Goal: Task Accomplishment & Management: Manage account settings

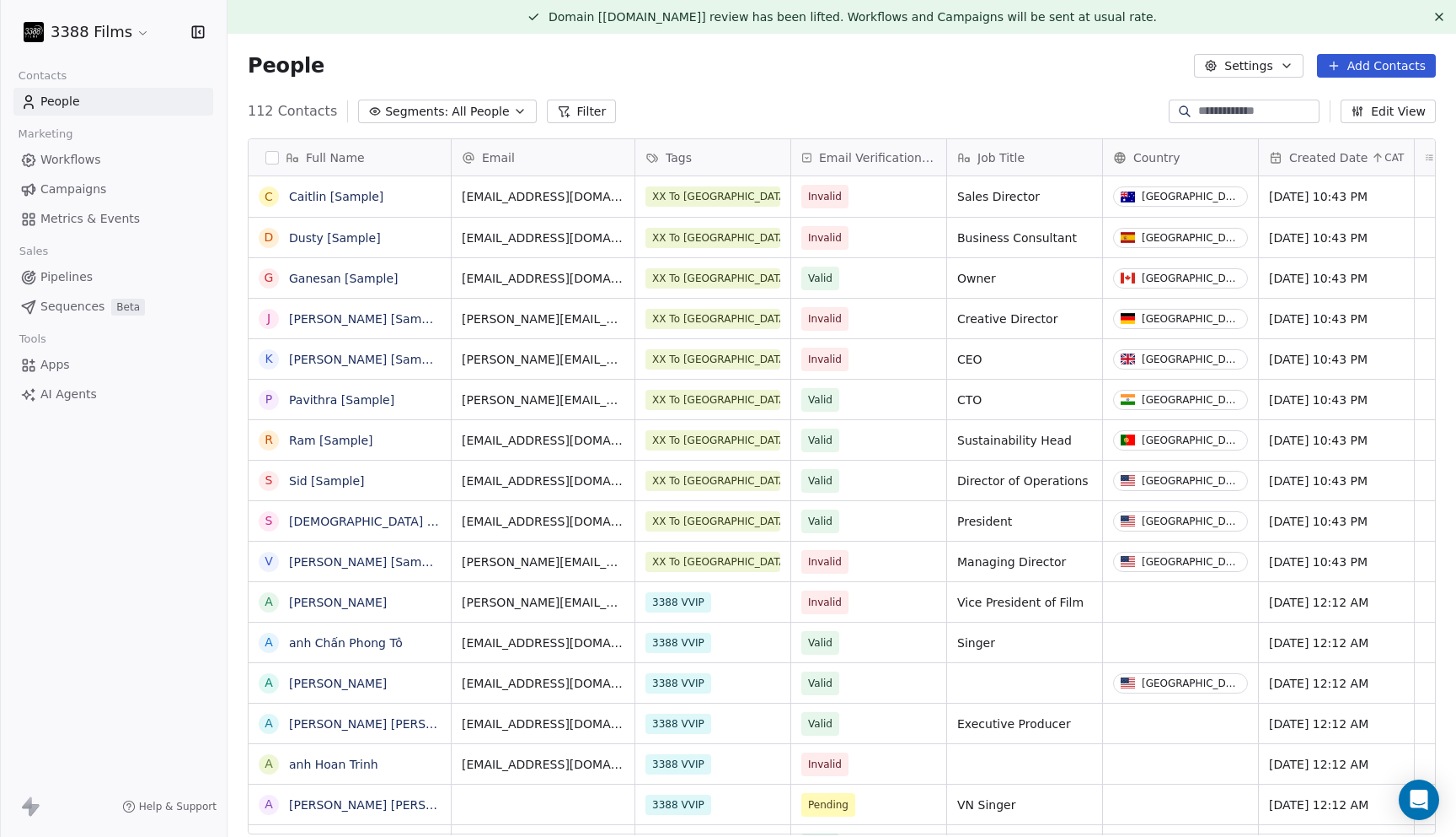
scroll to position [736, 1229]
click at [134, 193] on link "Campaigns" at bounding box center [114, 189] width 200 height 28
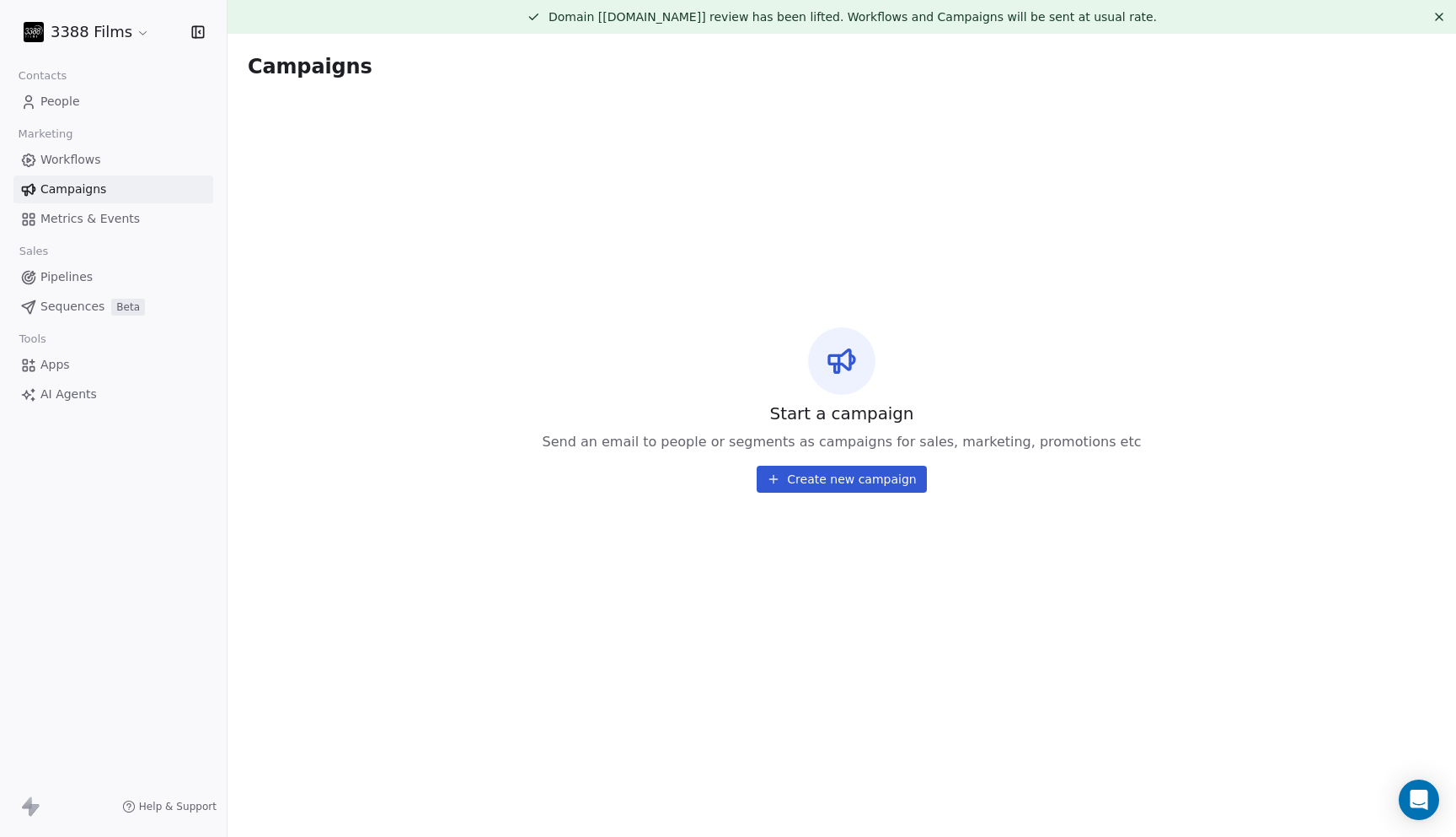
click at [83, 23] on html "3388 Films Contacts People Marketing Workflows Campaigns Metrics & Events Sales…" at bounding box center [728, 418] width 1456 height 837
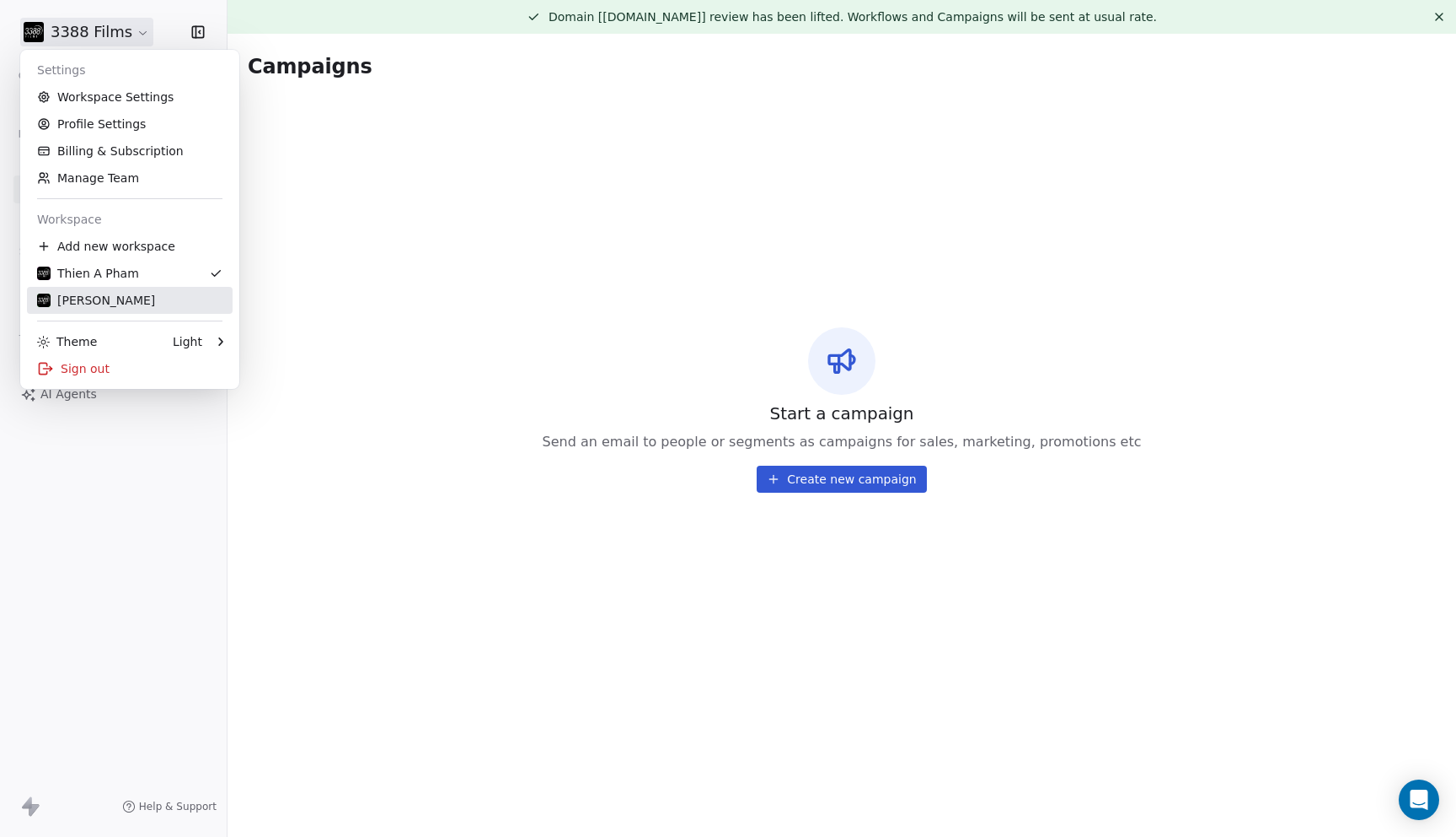
click at [148, 299] on div "Linda Gomez" at bounding box center [129, 300] width 185 height 17
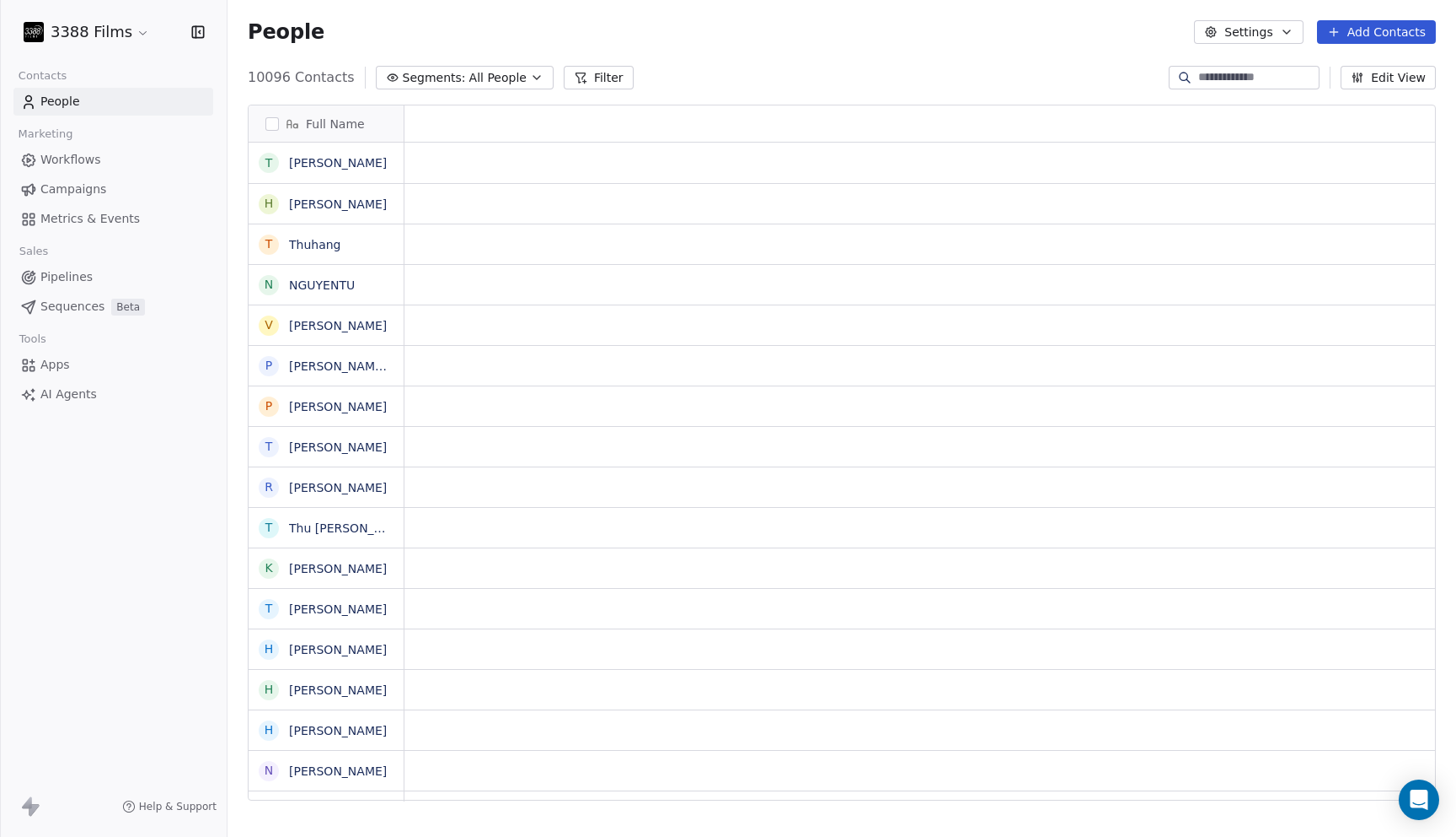
scroll to position [736, 1229]
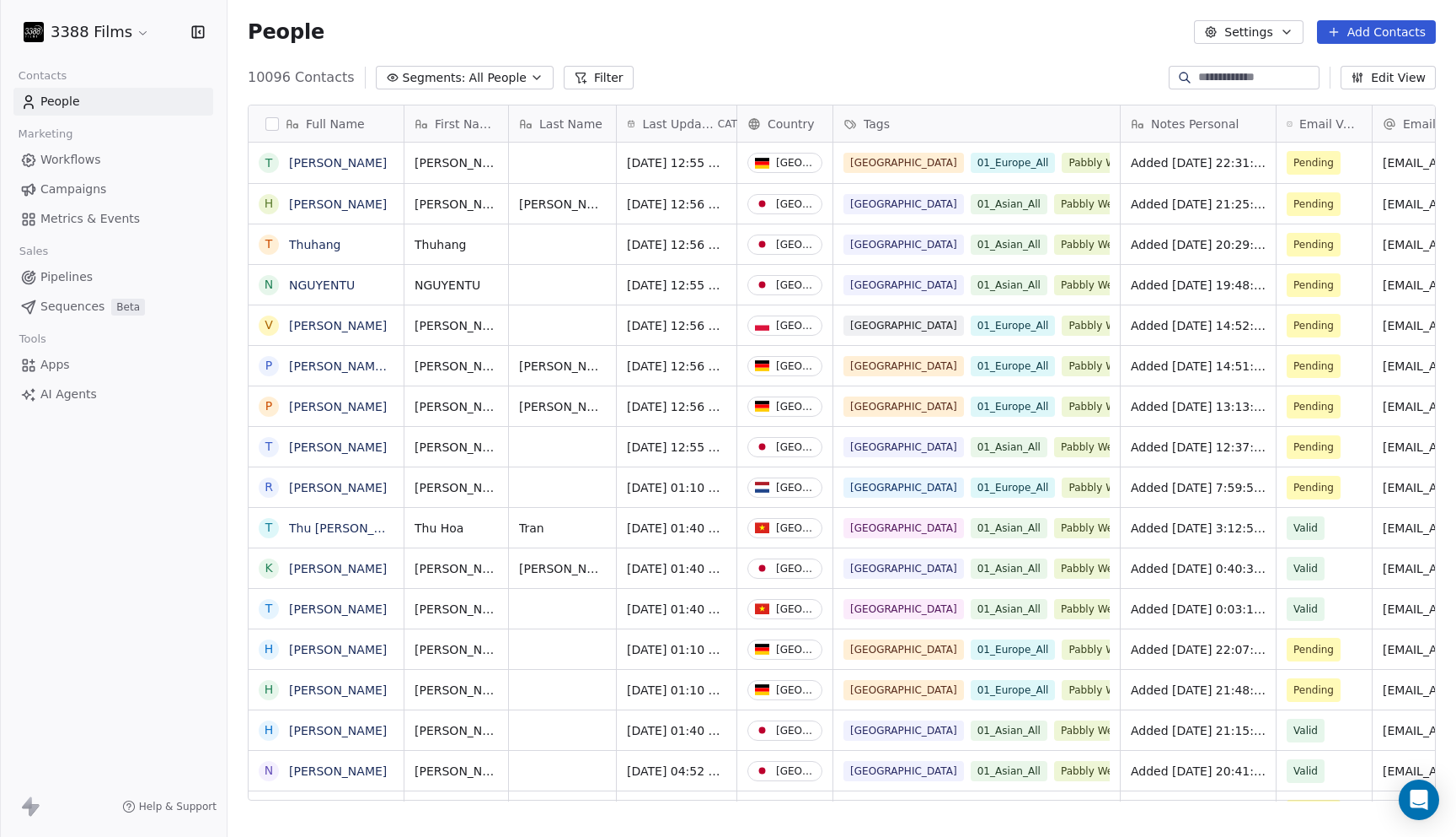
click at [104, 189] on link "Campaigns" at bounding box center [114, 189] width 200 height 28
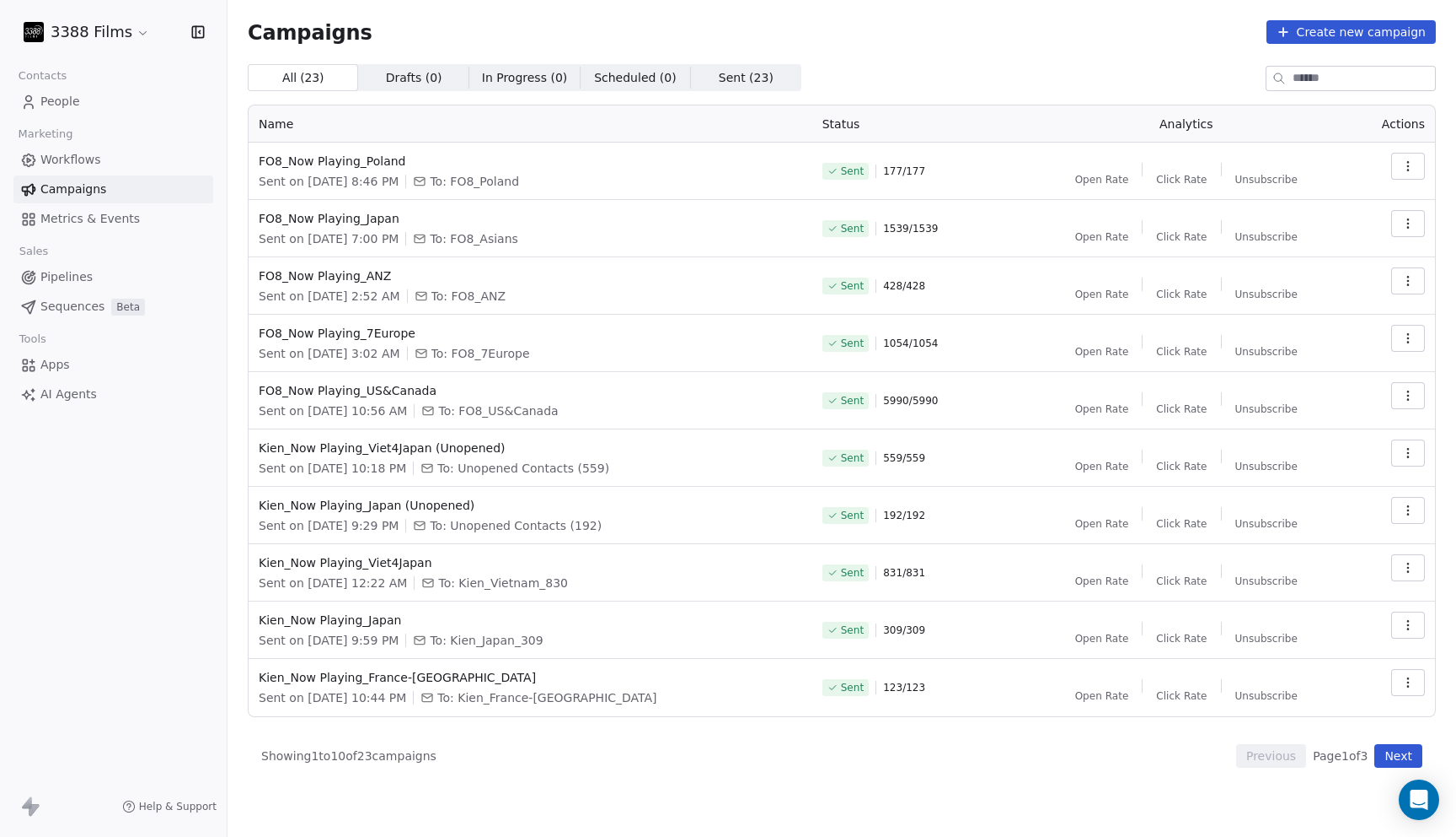
click at [929, 43] on div "Campaigns Create new campaign" at bounding box center [842, 32] width 1188 height 24
